Goal: Navigation & Orientation: Find specific page/section

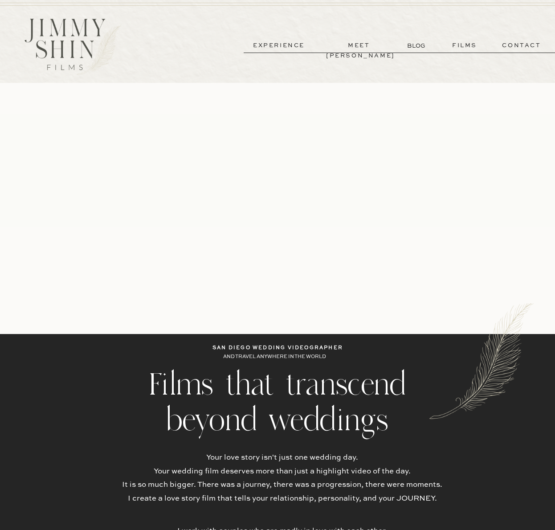
click at [293, 46] on p "experience" at bounding box center [279, 46] width 66 height 10
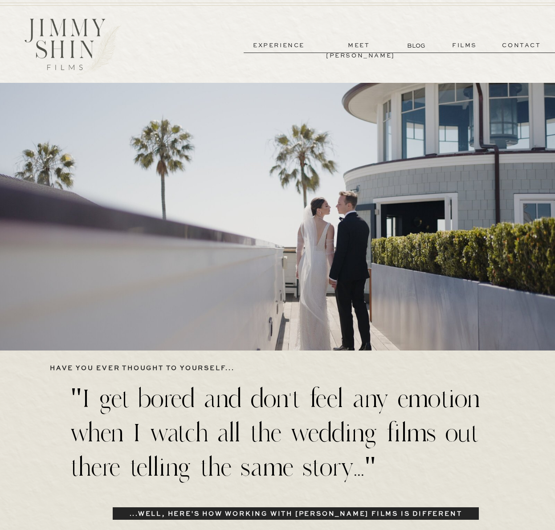
click at [471, 45] on p "films" at bounding box center [465, 46] width 44 height 10
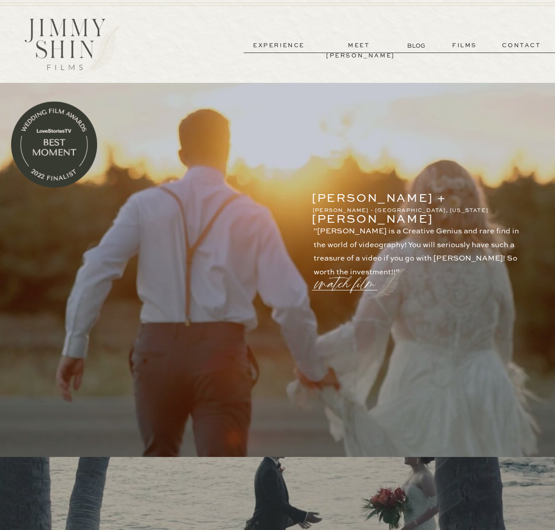
click at [513, 45] on p "contact" at bounding box center [522, 46] width 64 height 10
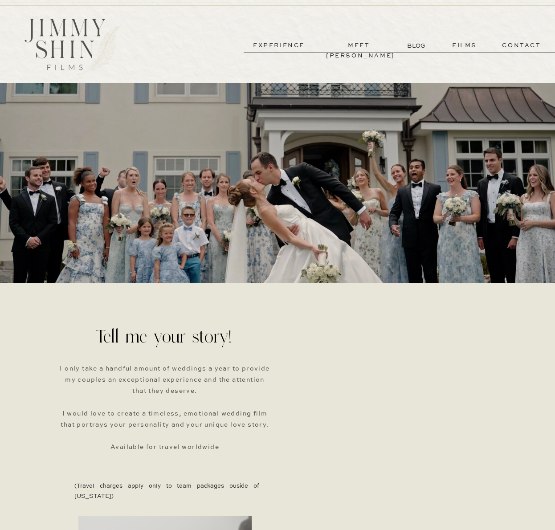
click at [348, 47] on p "meet [PERSON_NAME]" at bounding box center [359, 46] width 66 height 10
